Goal: Information Seeking & Learning: Learn about a topic

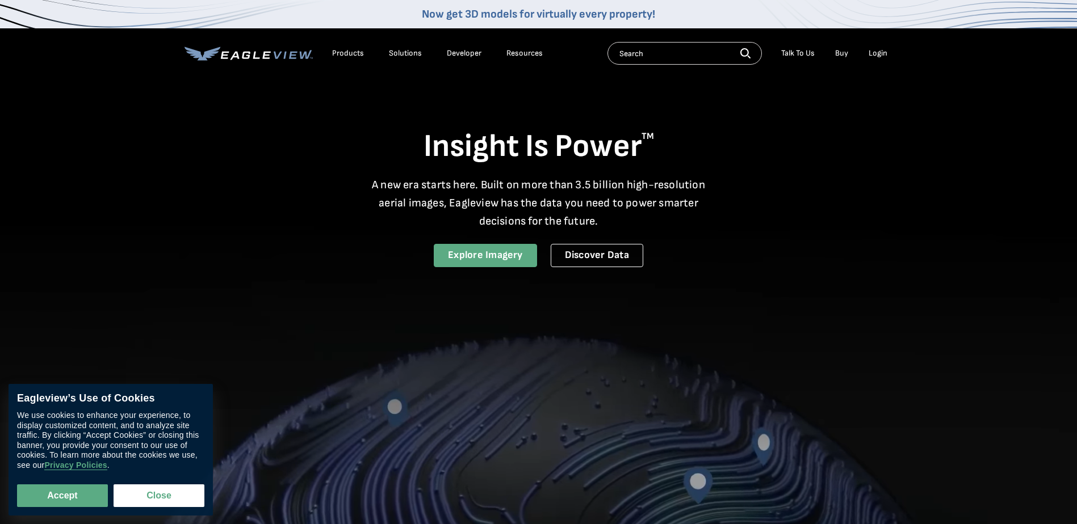
click at [472, 257] on link "Explore Imagery" at bounding box center [485, 255] width 103 height 23
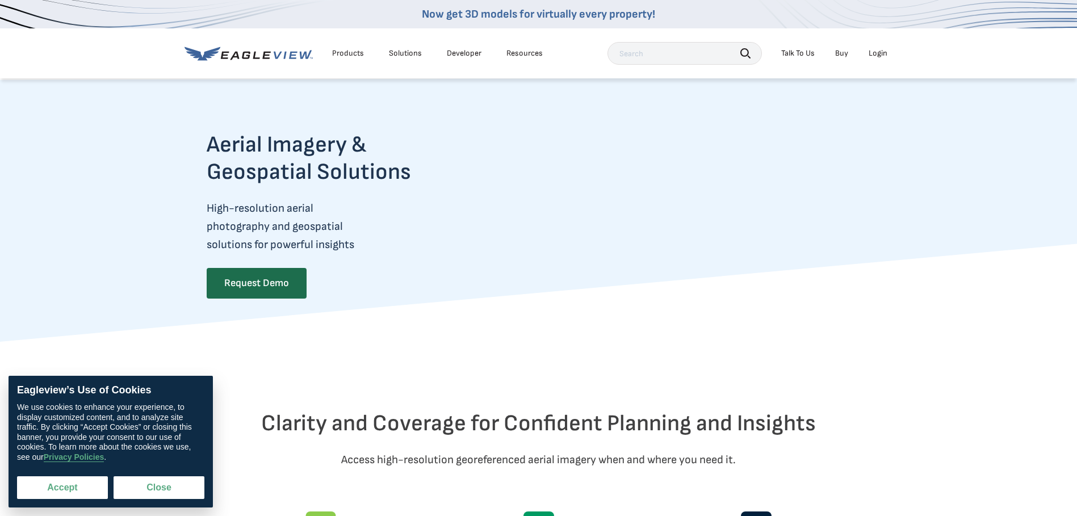
click at [53, 488] on button "Accept" at bounding box center [62, 487] width 91 height 23
checkbox input "true"
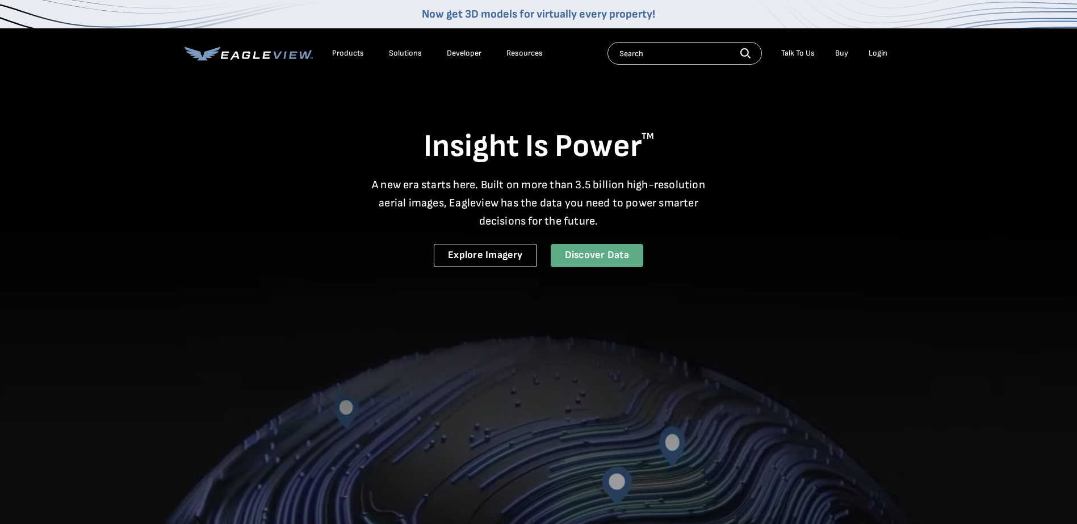
click at [583, 254] on link "Discover Data" at bounding box center [596, 255] width 93 height 23
